Goal: Task Accomplishment & Management: Manage account settings

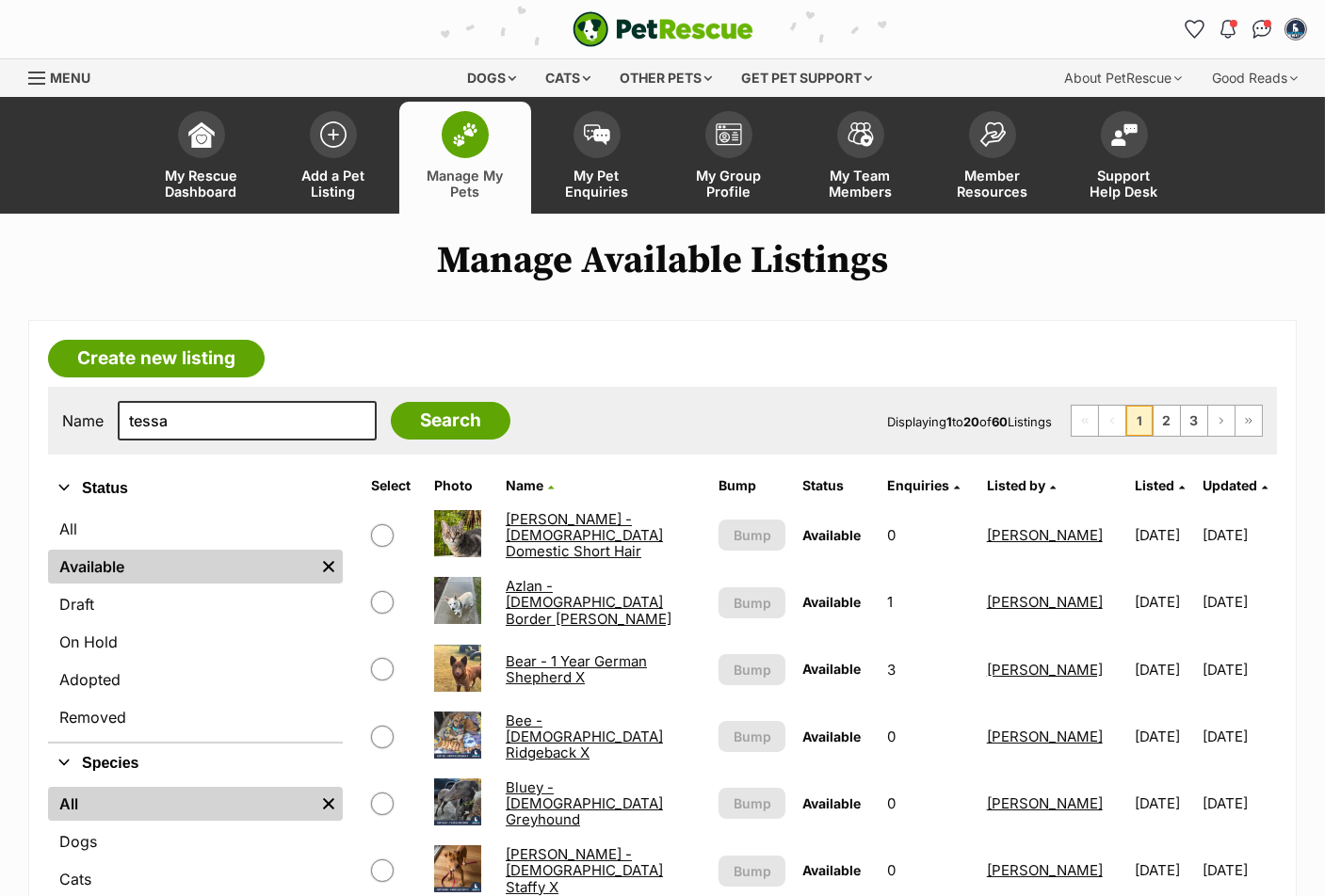
type input "tessa"
click at [391, 402] on input "Search" at bounding box center [450, 420] width 119 height 37
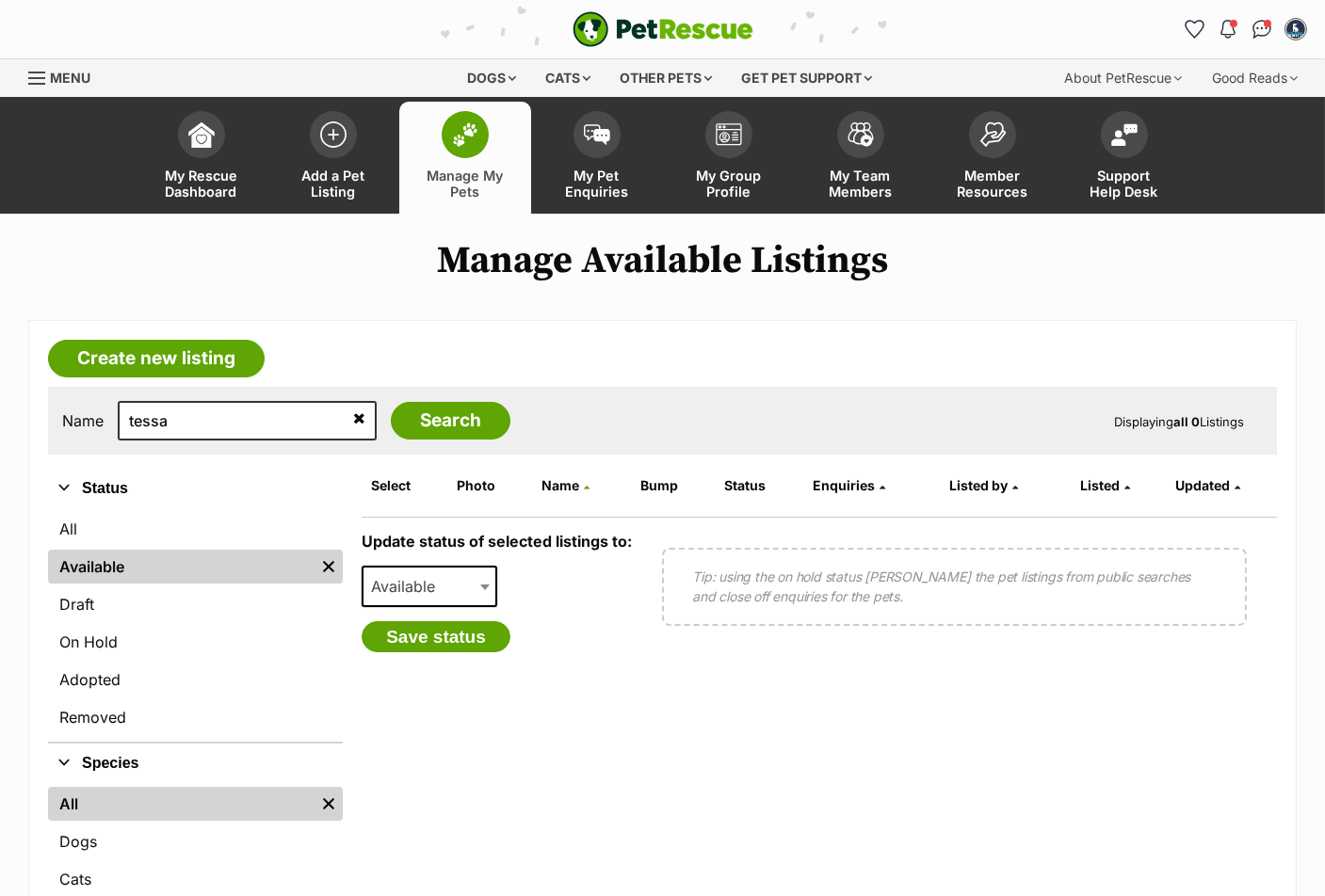
click at [130, 659] on link "On Hold" at bounding box center [195, 641] width 295 height 34
click at [103, 641] on link "On Hold" at bounding box center [195, 641] width 295 height 34
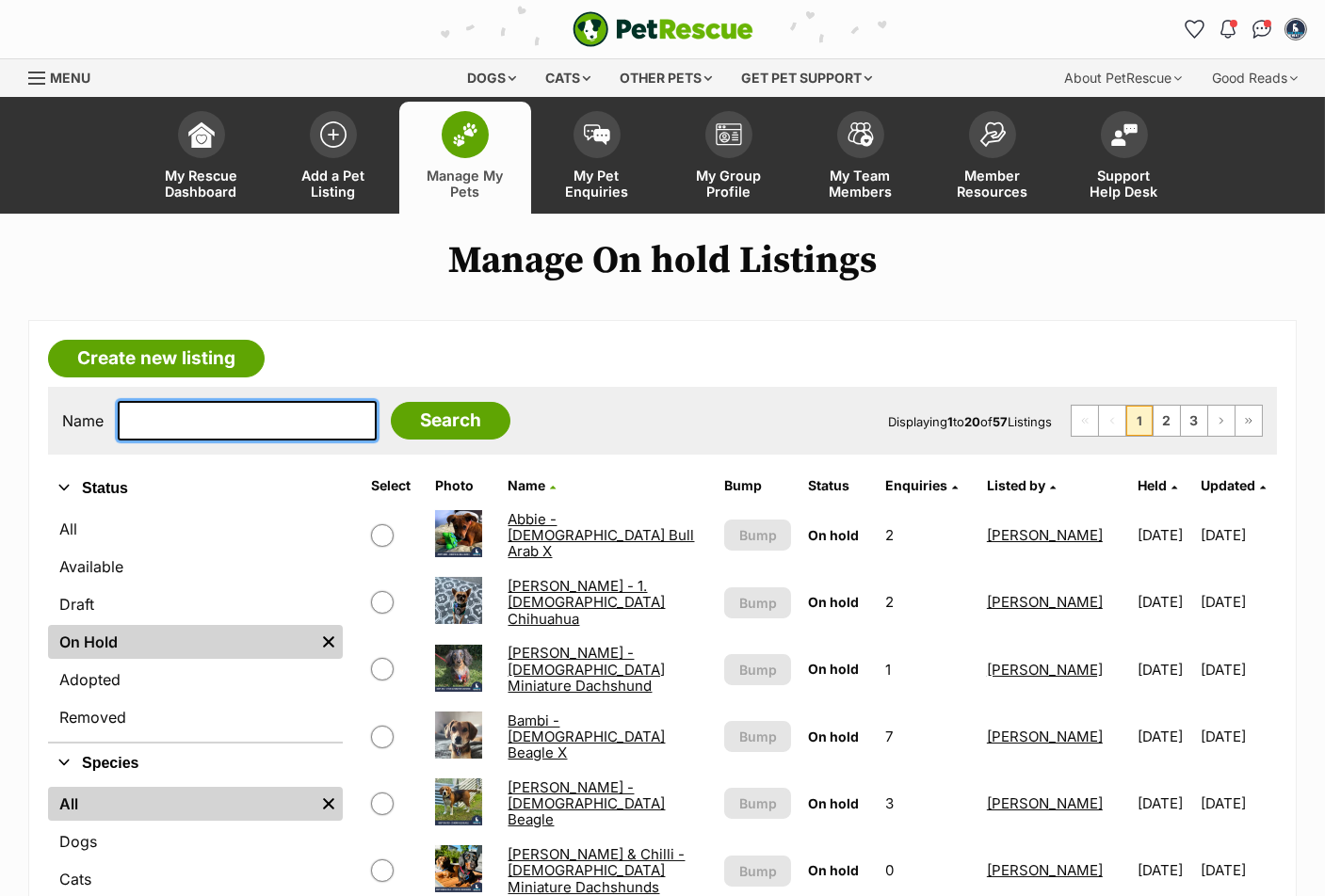
click at [159, 430] on input "text" at bounding box center [247, 420] width 259 height 39
type input "tessa"
click at [391, 402] on input "Search" at bounding box center [450, 420] width 119 height 37
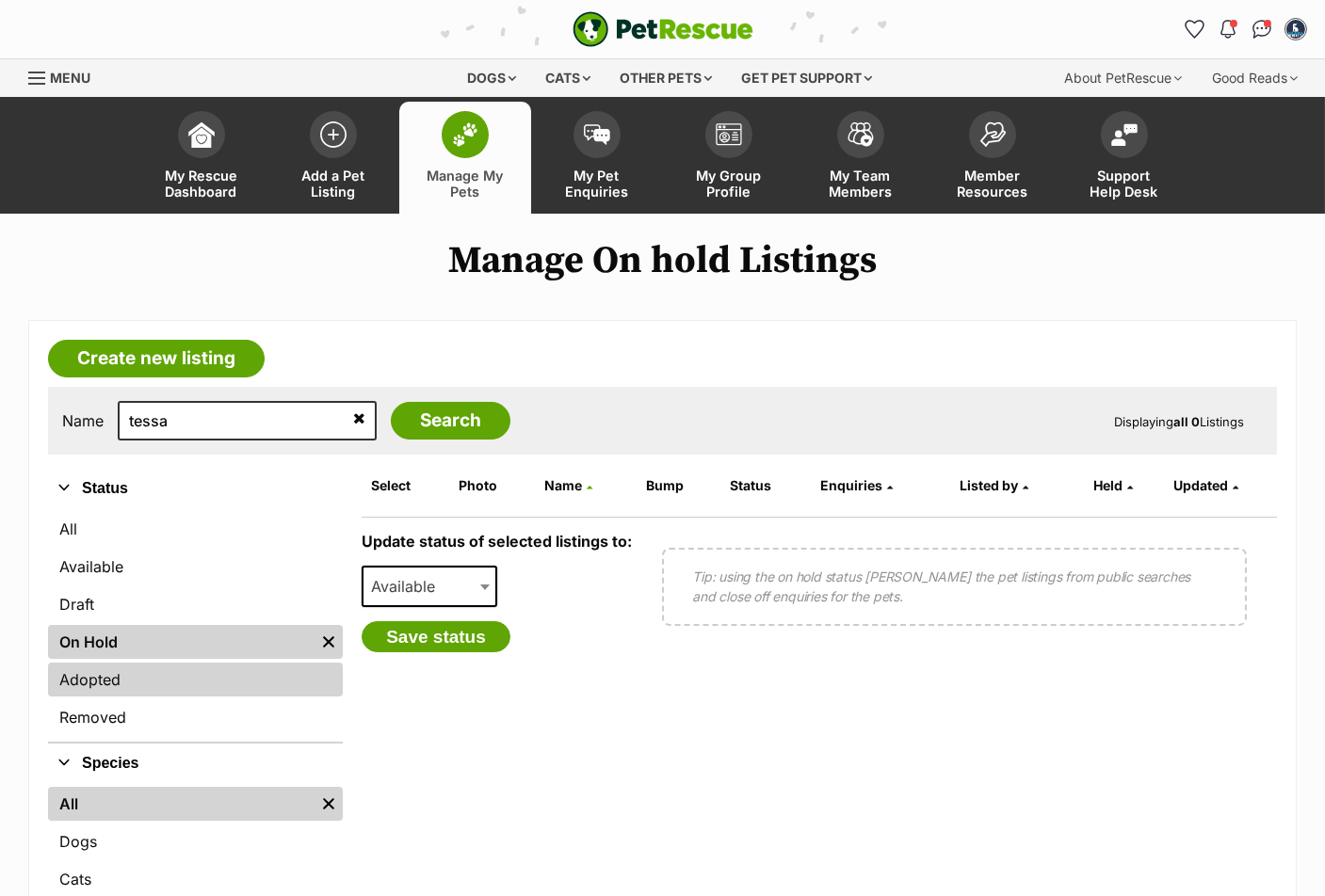
click at [114, 676] on link "Adopted" at bounding box center [195, 680] width 295 height 34
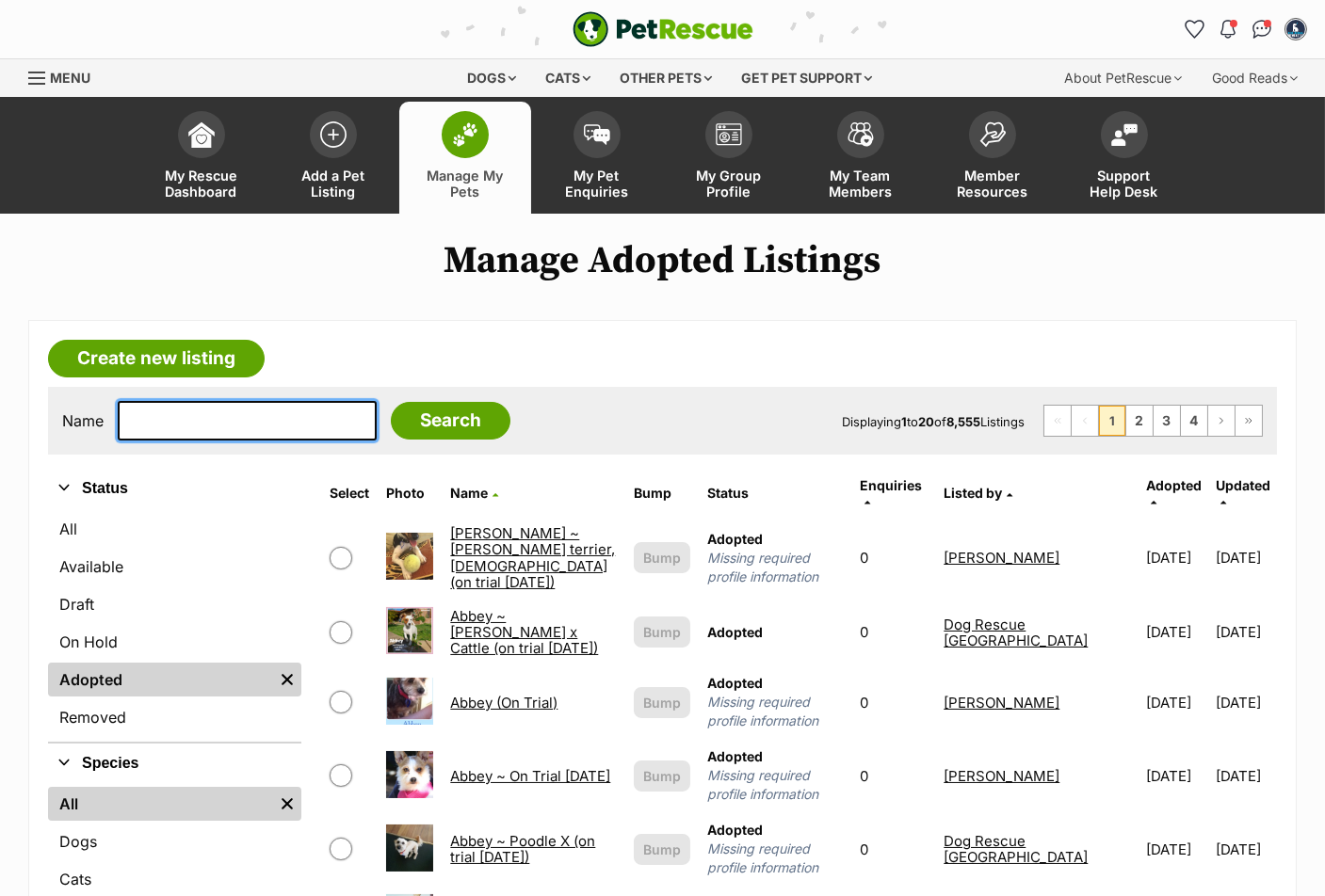
click at [214, 426] on input "text" at bounding box center [247, 420] width 259 height 39
type input "tessa"
click at [391, 402] on input "Search" at bounding box center [450, 420] width 119 height 37
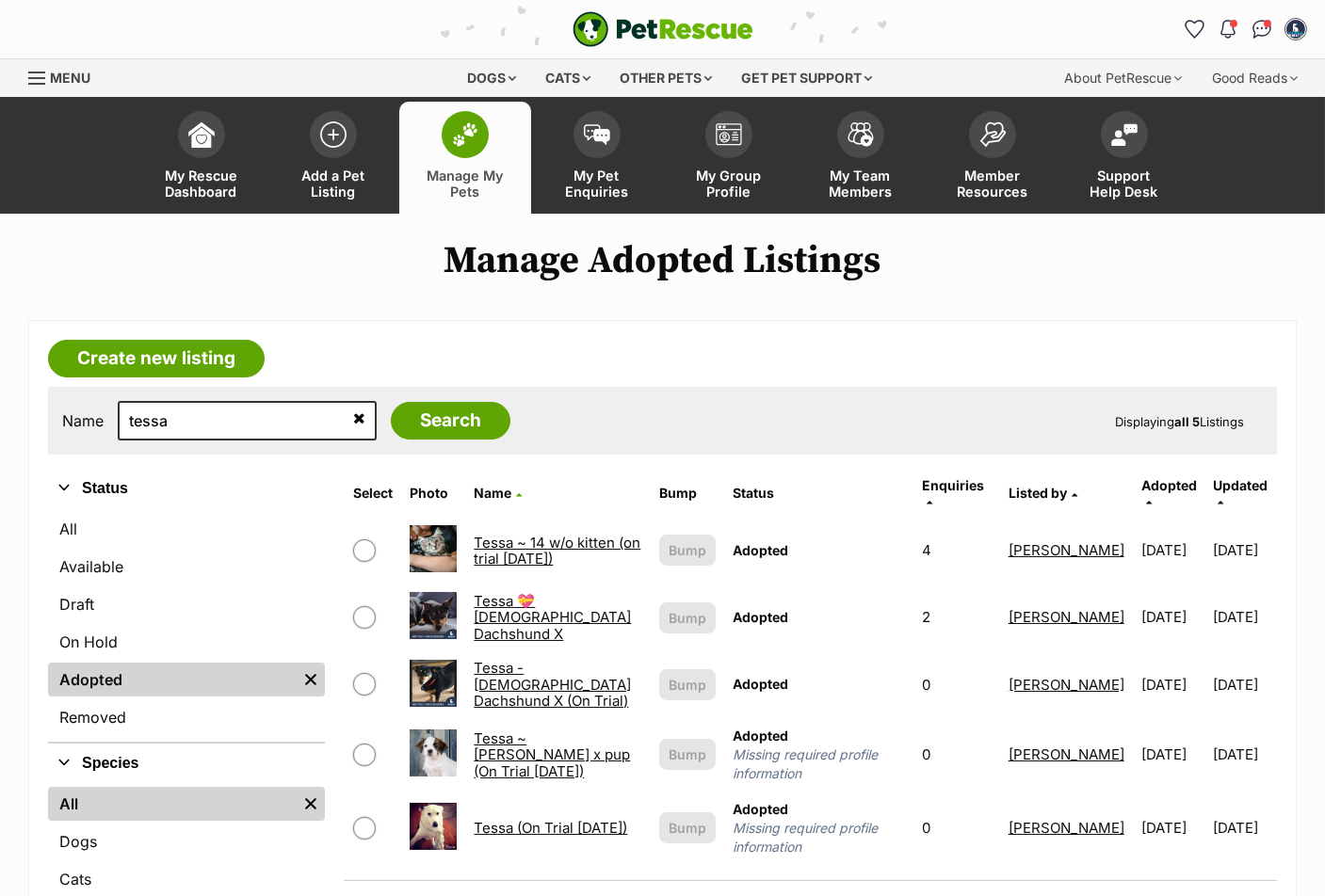
click at [1141, 482] on span "Adopted" at bounding box center [1169, 485] width 55 height 16
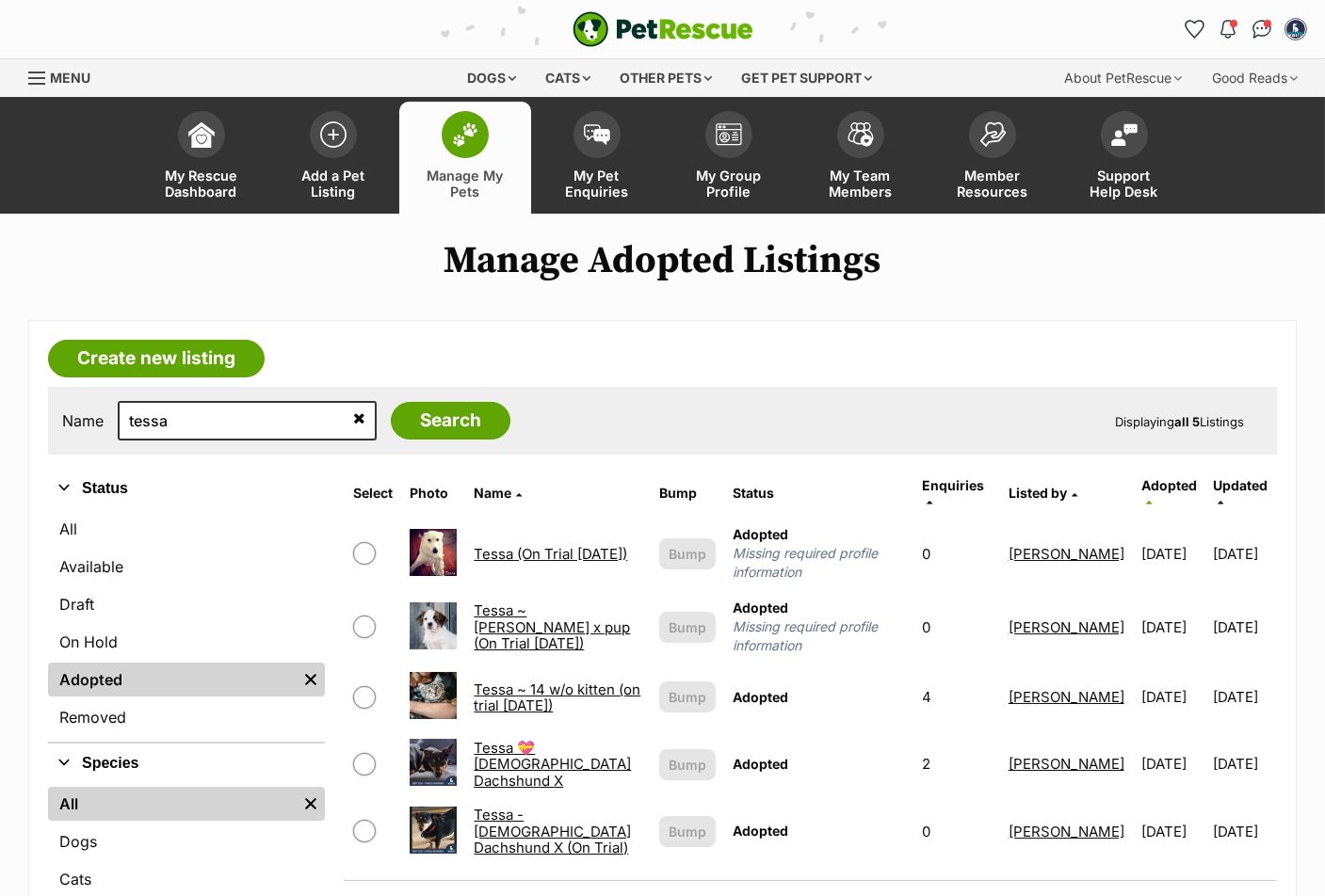
click at [1141, 483] on span "Adopted" at bounding box center [1169, 485] width 55 height 16
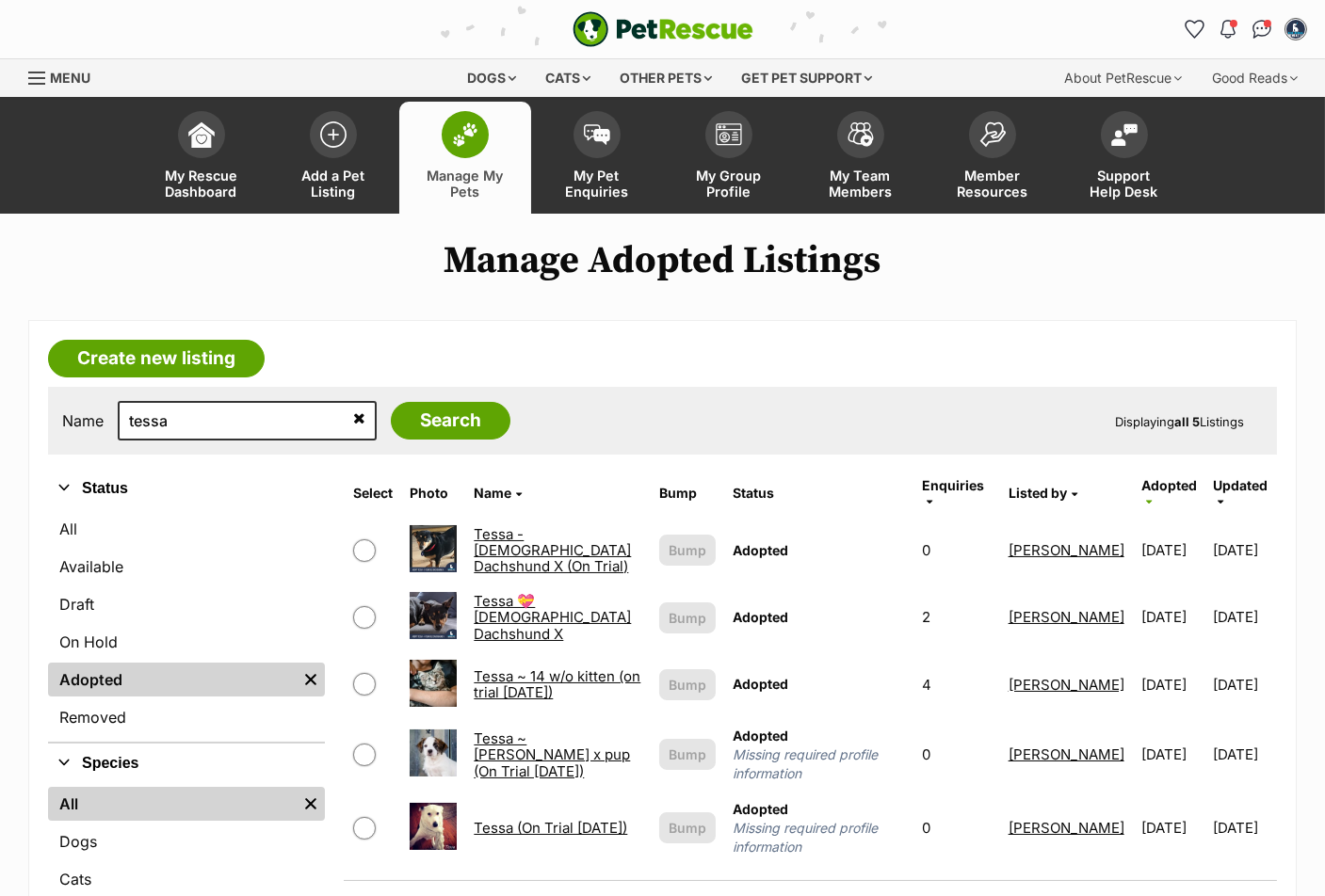
click at [499, 525] on link "Tessa - [DEMOGRAPHIC_DATA] Dachshund X (On Trial)" at bounding box center [552, 551] width 157 height 51
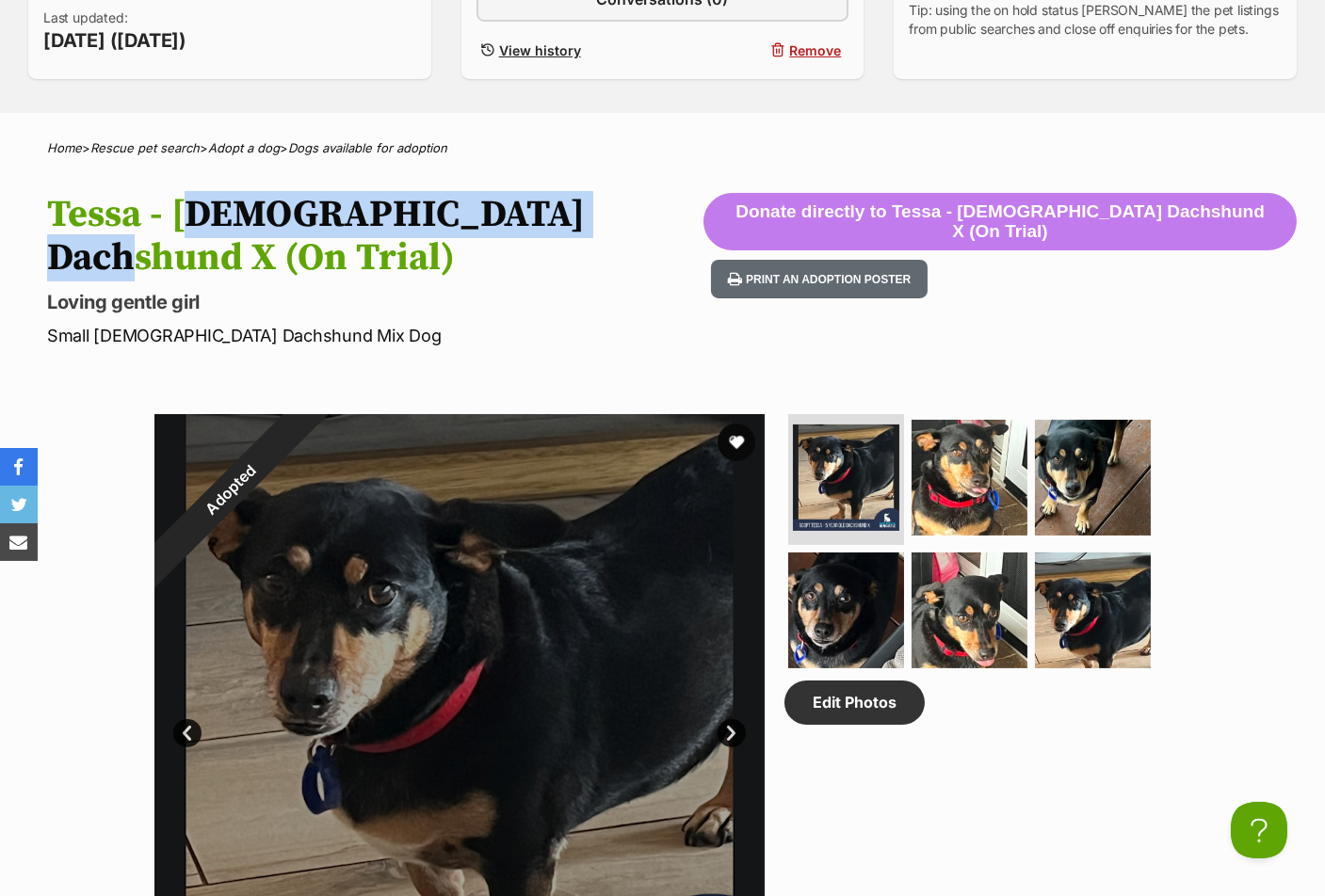
drag, startPoint x: 177, startPoint y: 213, endPoint x: 579, endPoint y: 227, distance: 402.2
click at [579, 227] on h1 "Tessa - [DEMOGRAPHIC_DATA] Dachshund X (On Trial)" at bounding box center [375, 237] width 657 height 87
copy h1 "5 Year Old Dachshund X"
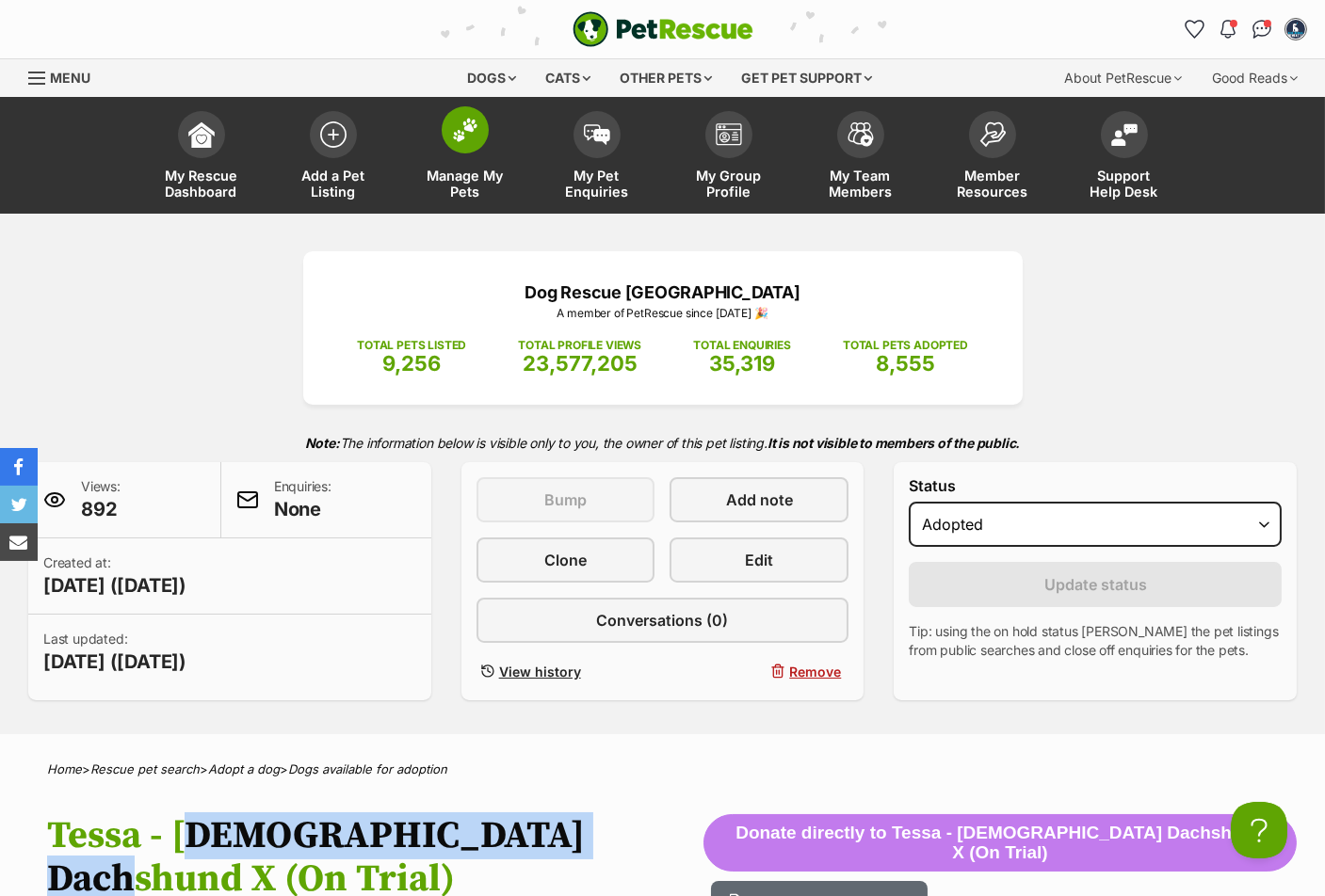
click at [483, 122] on span at bounding box center [465, 130] width 47 height 47
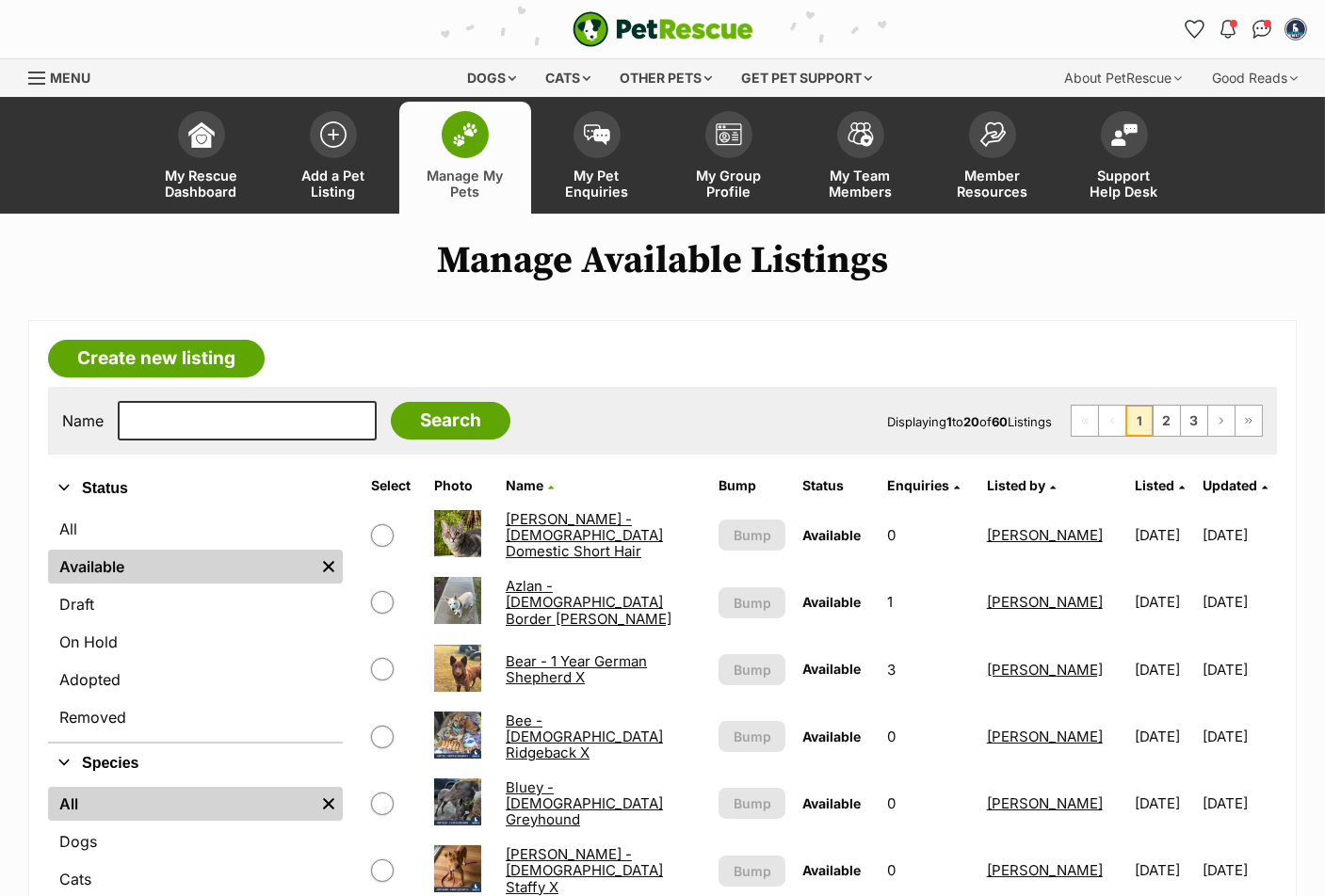
click at [1207, 481] on span "Updated" at bounding box center [1229, 485] width 54 height 16
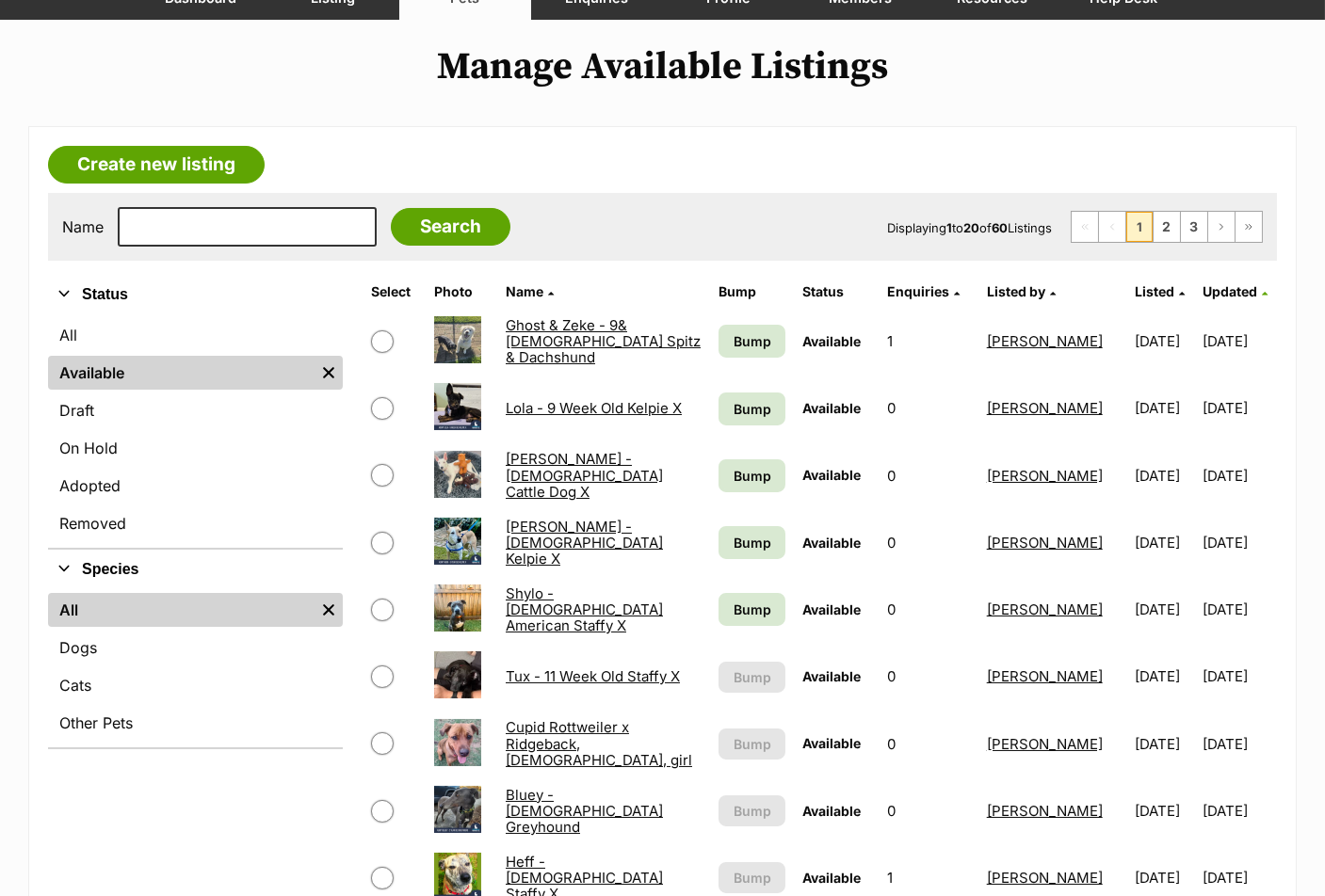
scroll to position [207, 0]
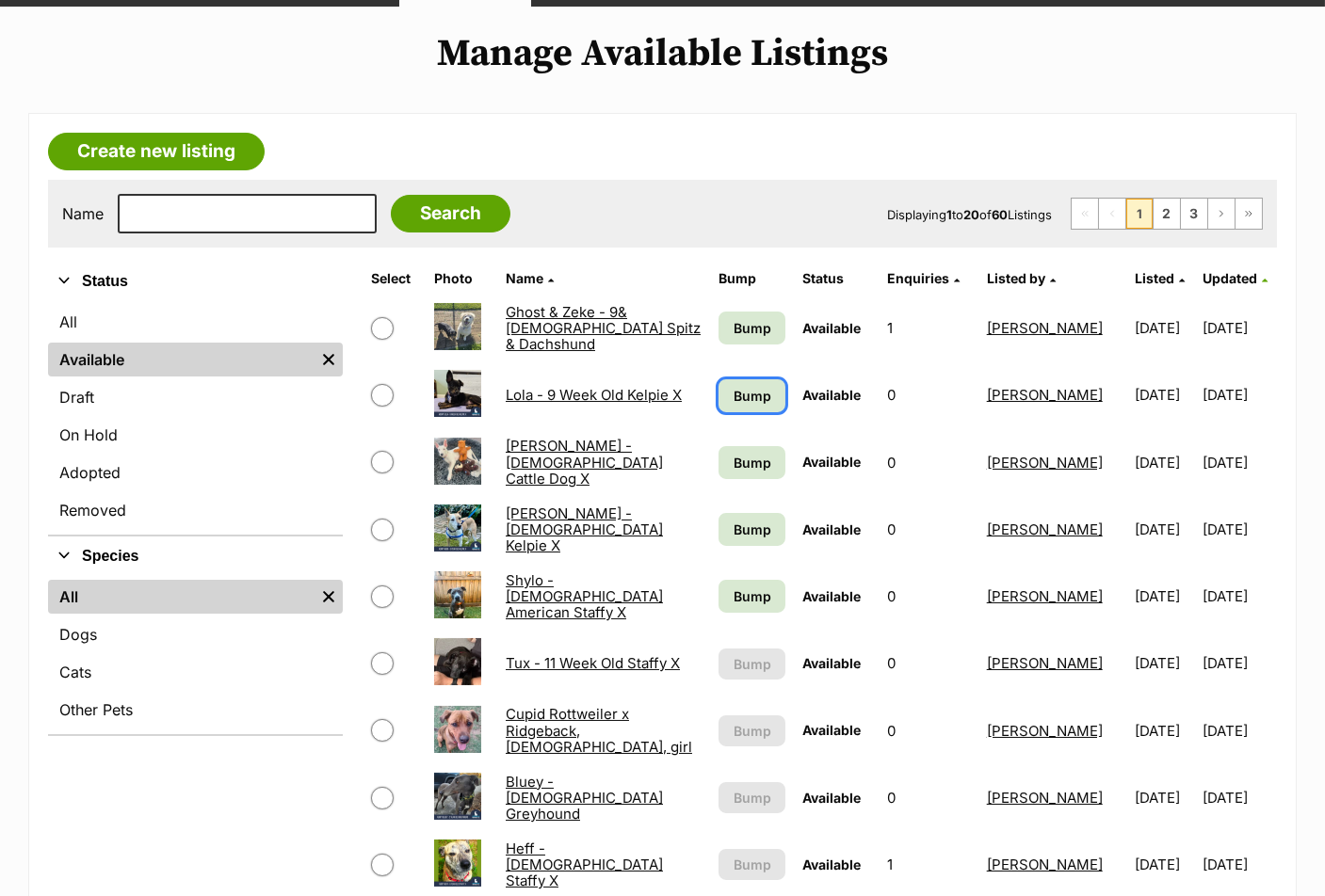
click at [734, 389] on span "Bump" at bounding box center [752, 396] width 38 height 20
click at [743, 457] on span "Bump" at bounding box center [752, 463] width 38 height 20
click at [734, 332] on span "Bump" at bounding box center [752, 328] width 38 height 20
click at [734, 601] on span "Bump" at bounding box center [752, 596] width 38 height 20
click at [745, 526] on span "Bump" at bounding box center [752, 530] width 38 height 20
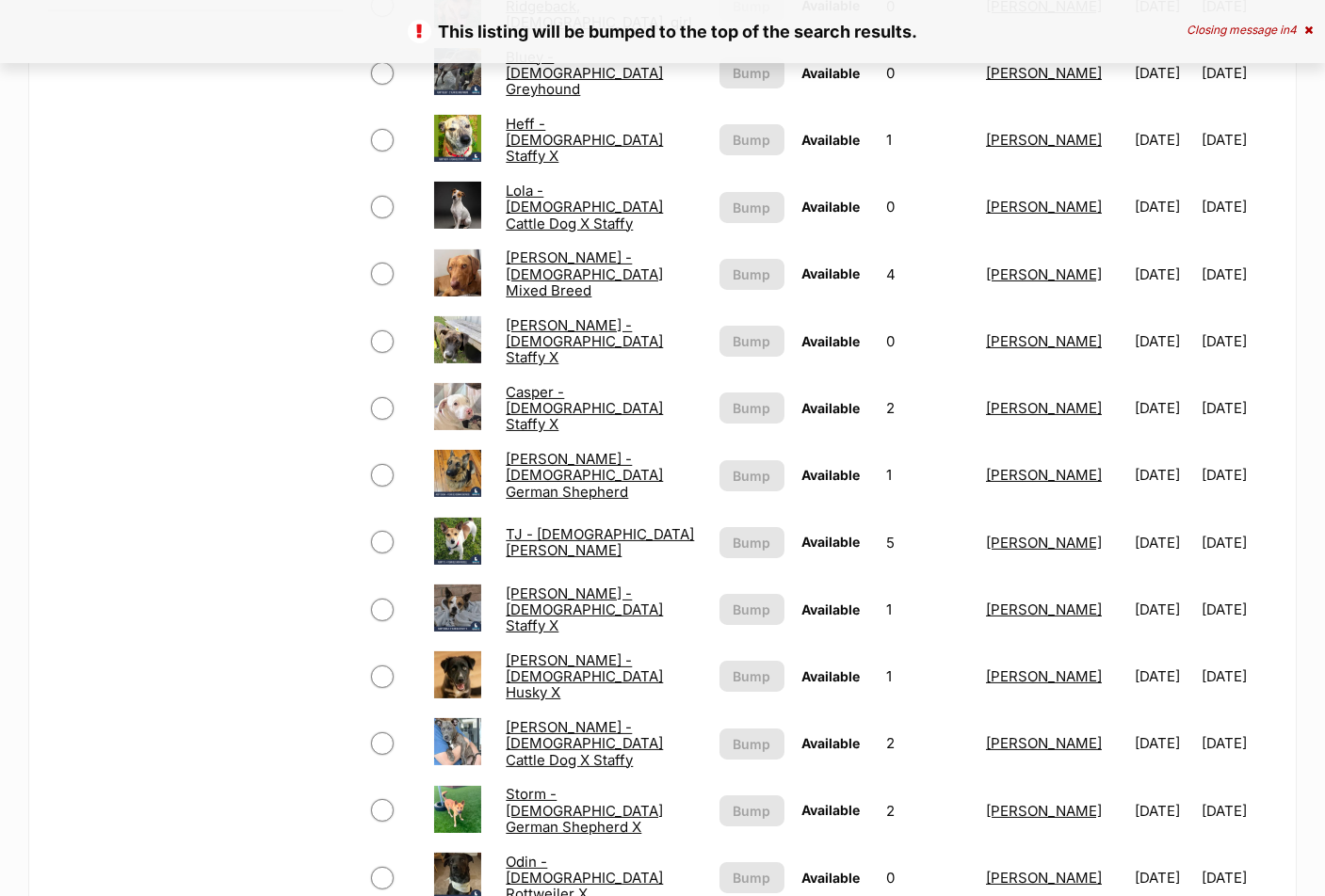
scroll to position [1346, 0]
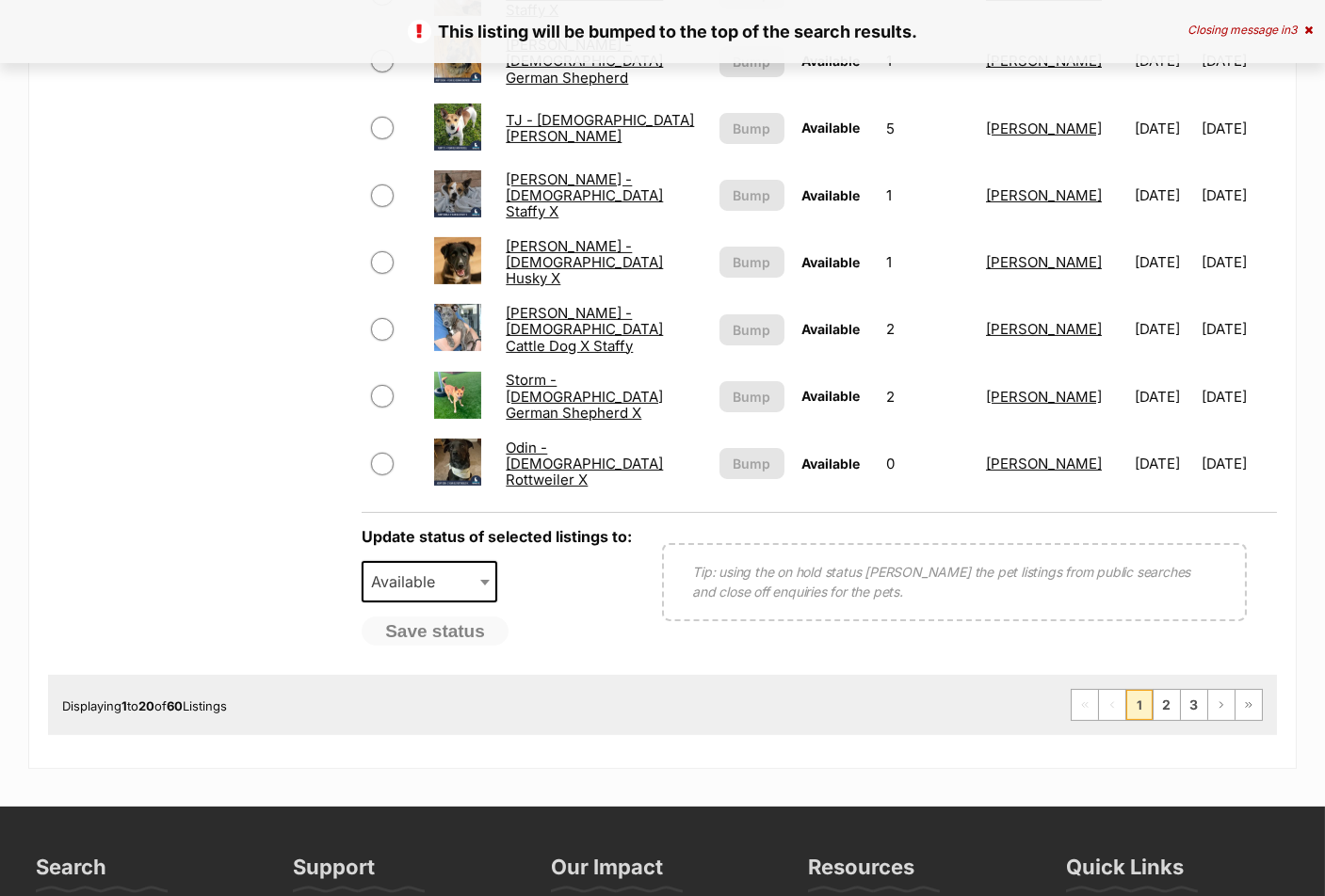
click at [1154, 694] on li "2" at bounding box center [1167, 705] width 28 height 31
click at [1172, 703] on link "2" at bounding box center [1167, 705] width 27 height 31
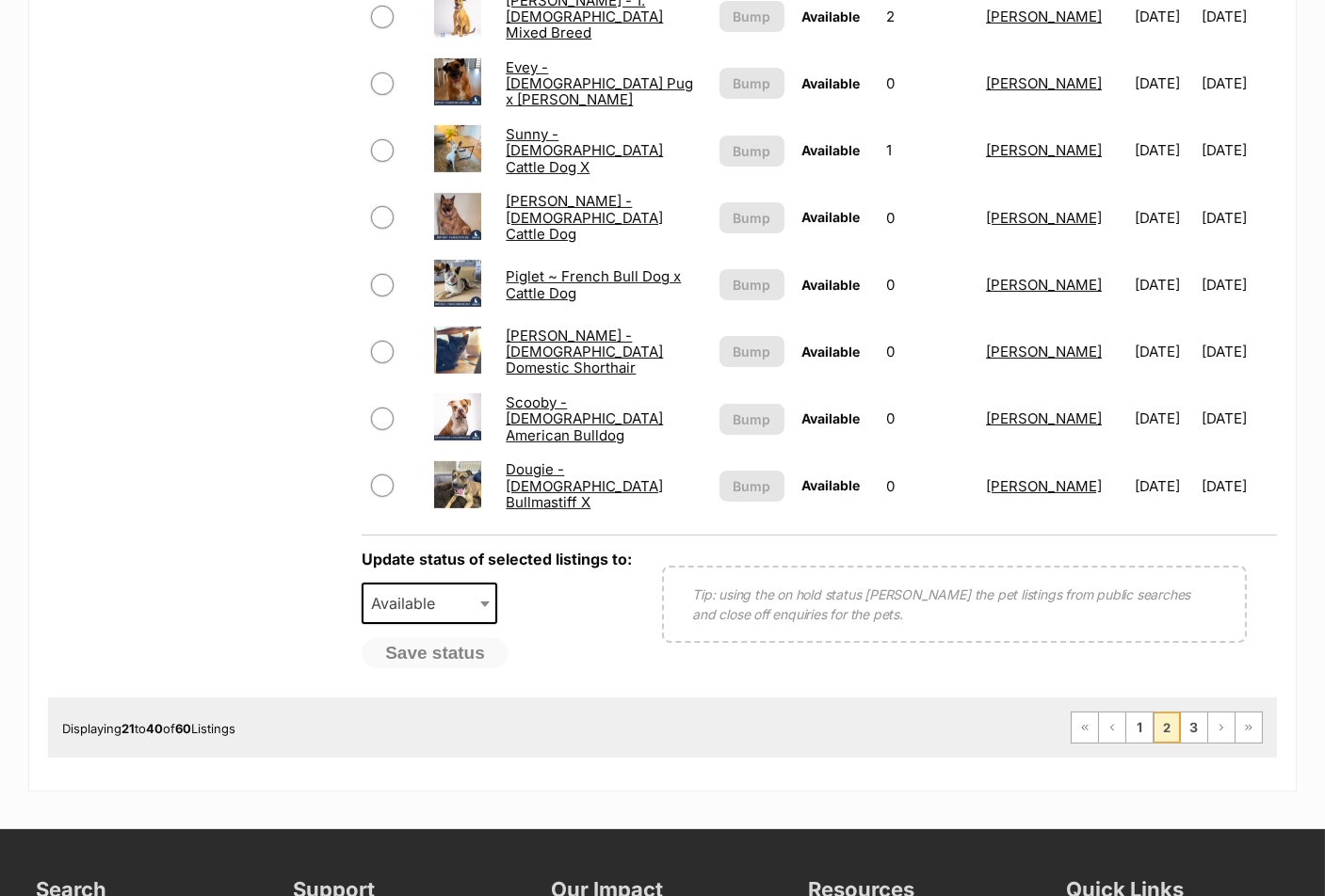
scroll to position [1346, 0]
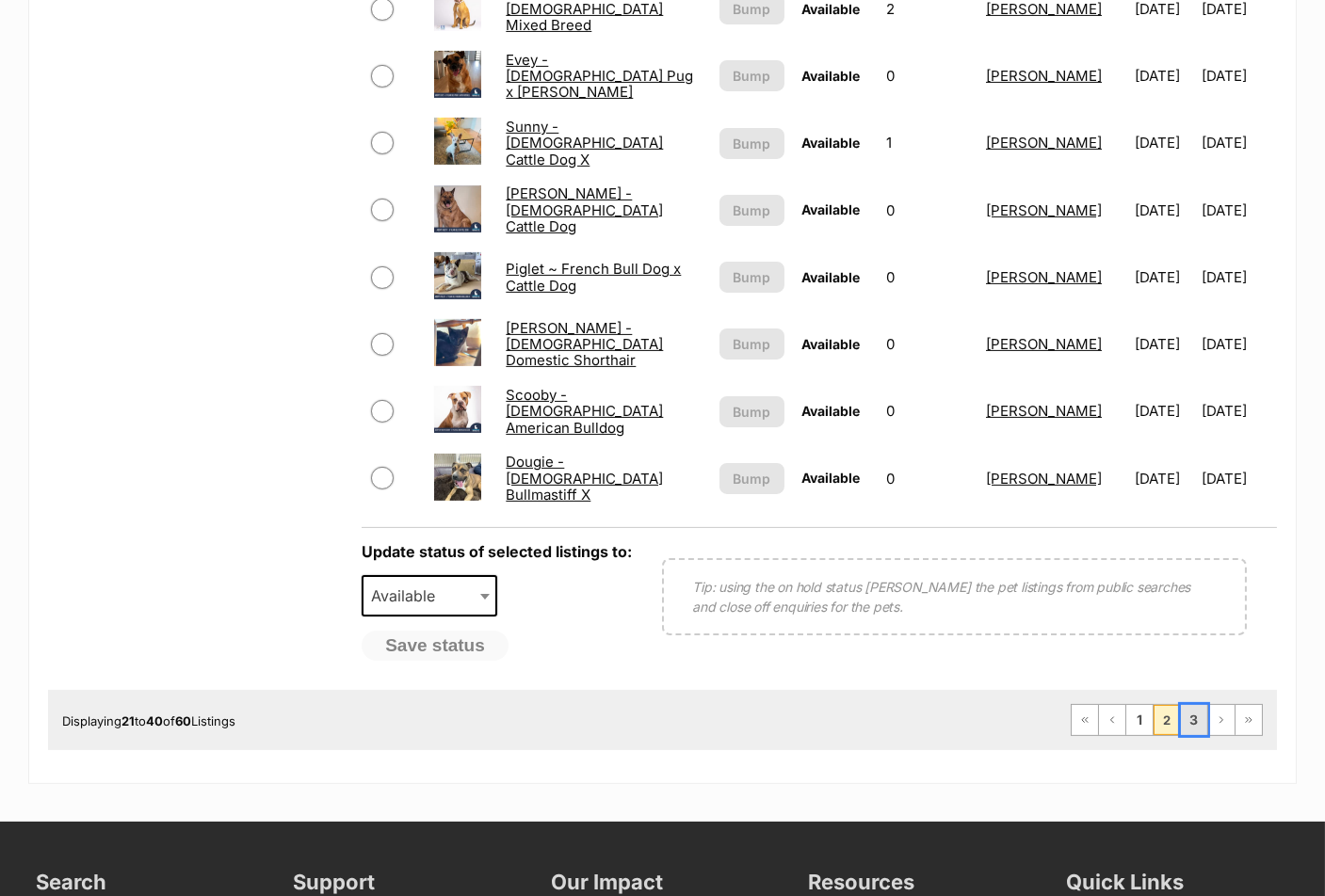
click at [1187, 706] on link "3" at bounding box center [1194, 720] width 27 height 31
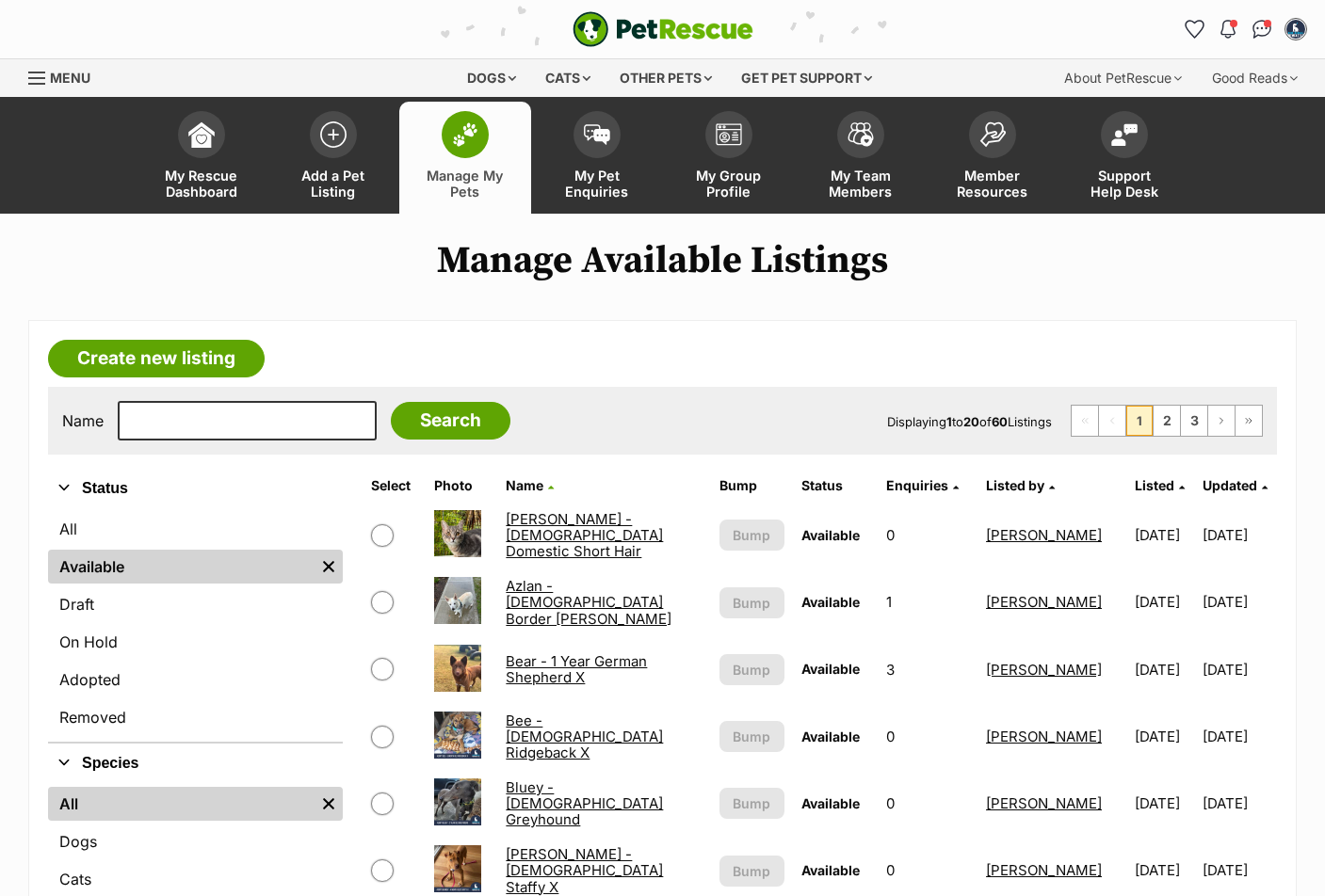
click at [248, 419] on input "text" at bounding box center [247, 420] width 259 height 39
type input "[PERSON_NAME]"
click at [391, 402] on input "Search" at bounding box center [450, 420] width 119 height 37
